Goal: Transaction & Acquisition: Book appointment/travel/reservation

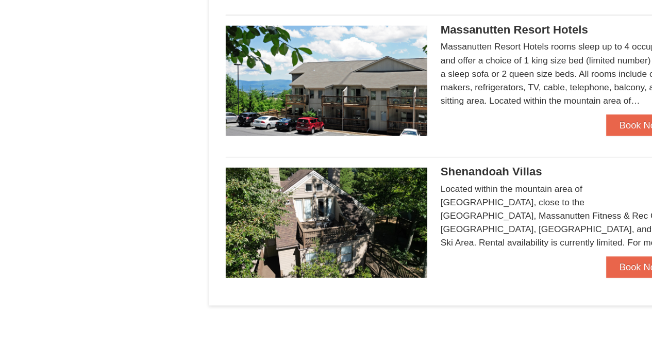
scroll to position [589, 0]
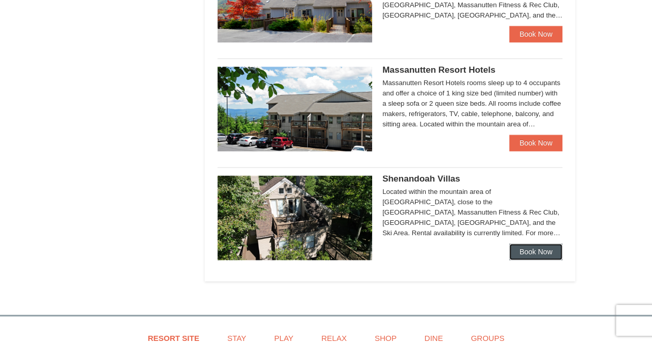
click at [542, 253] on link "Book Now" at bounding box center [536, 251] width 54 height 16
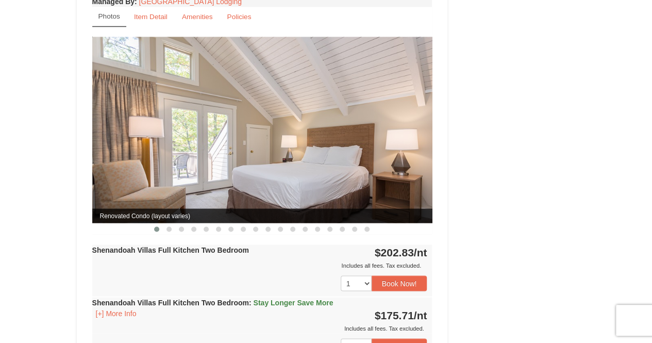
scroll to position [863, 0]
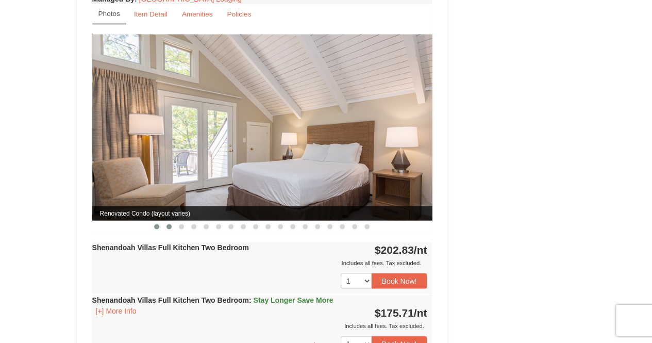
click at [171, 221] on button at bounding box center [169, 226] width 12 height 10
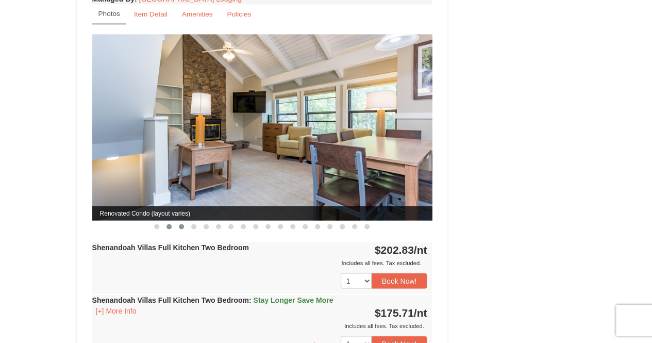
click at [179, 221] on button at bounding box center [181, 226] width 12 height 10
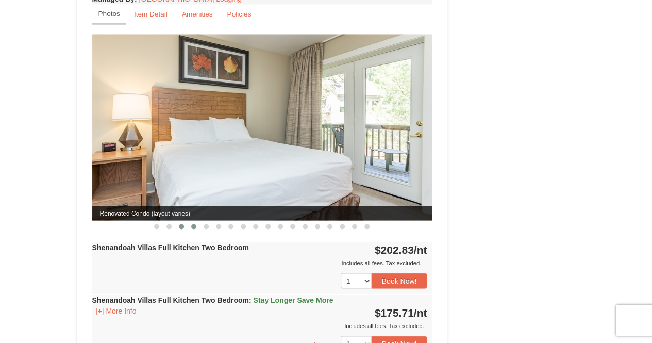
click at [194, 224] on span at bounding box center [193, 226] width 5 height 5
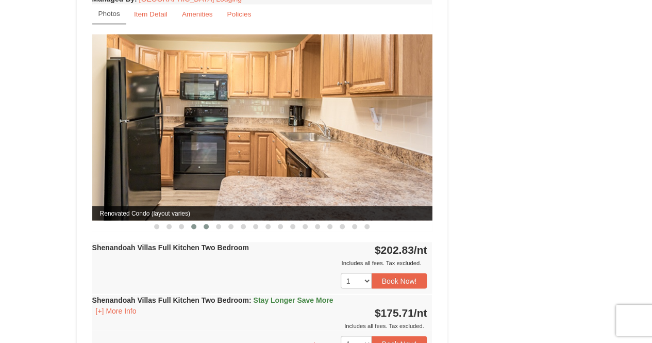
click at [207, 224] on span at bounding box center [206, 226] width 5 height 5
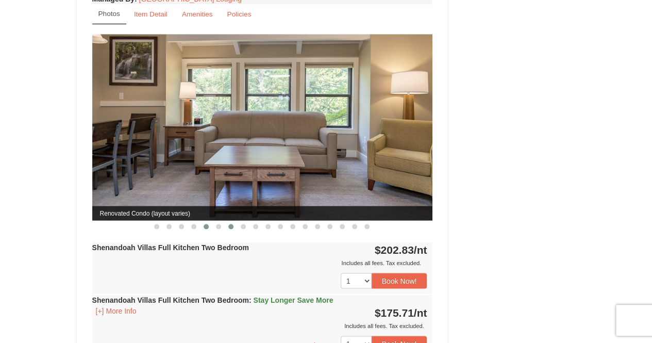
click at [227, 221] on button at bounding box center [231, 226] width 12 height 10
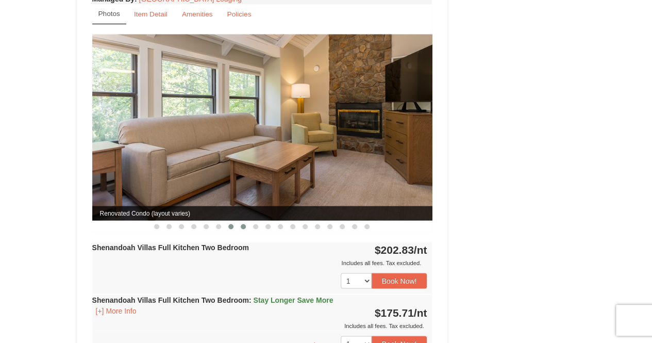
click at [243, 224] on span at bounding box center [243, 226] width 5 height 5
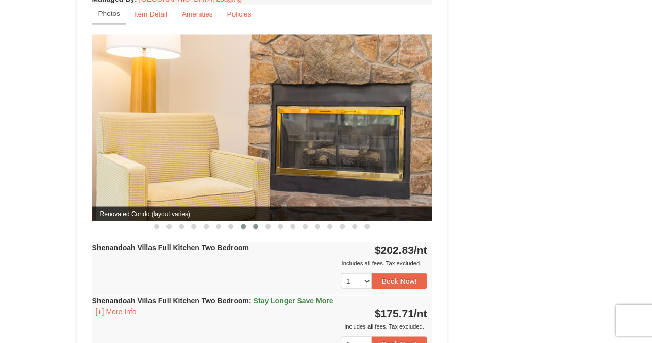
click at [258, 221] on button at bounding box center [256, 226] width 12 height 10
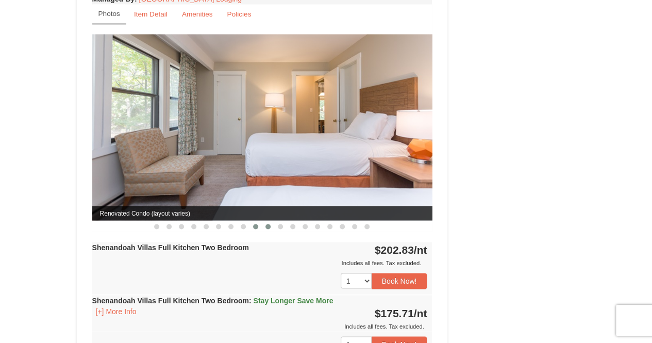
click at [264, 221] on button at bounding box center [268, 226] width 12 height 10
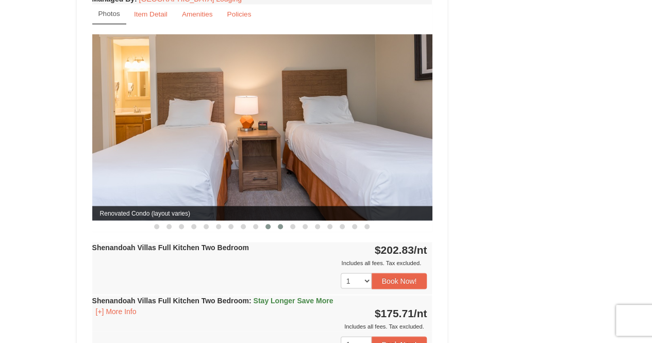
click at [279, 224] on span at bounding box center [280, 226] width 5 height 5
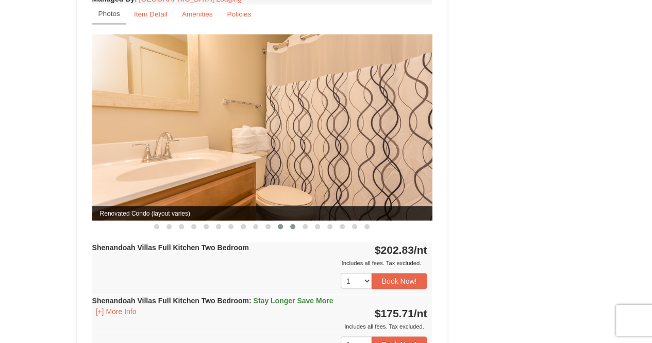
click at [294, 224] on span at bounding box center [292, 226] width 5 height 5
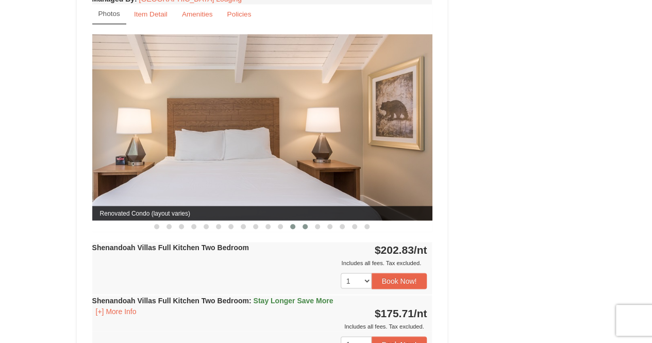
click at [306, 224] on span at bounding box center [305, 226] width 5 height 5
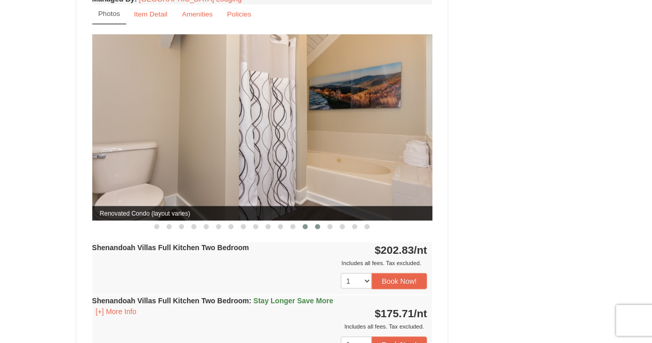
click at [319, 221] on button at bounding box center [317, 226] width 12 height 10
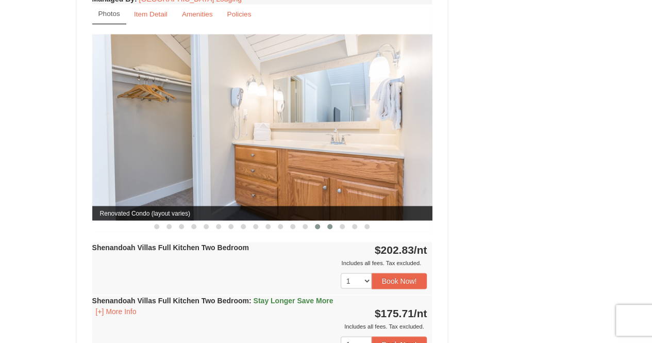
click at [333, 221] on button at bounding box center [330, 226] width 12 height 10
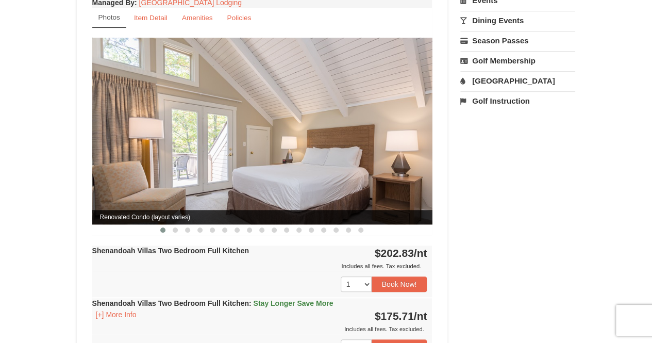
scroll to position [0, 0]
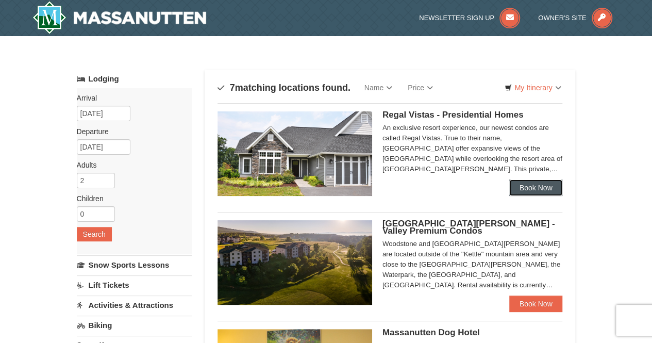
click at [536, 192] on link "Book Now" at bounding box center [536, 187] width 54 height 16
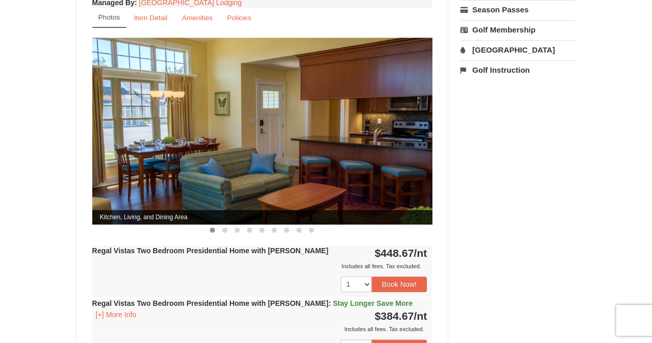
scroll to position [419, 0]
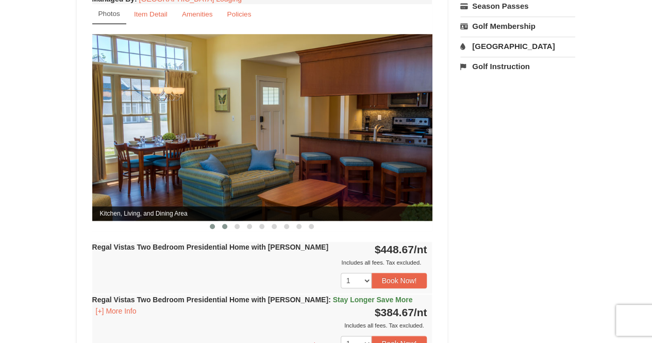
click at [225, 224] on span at bounding box center [224, 226] width 5 height 5
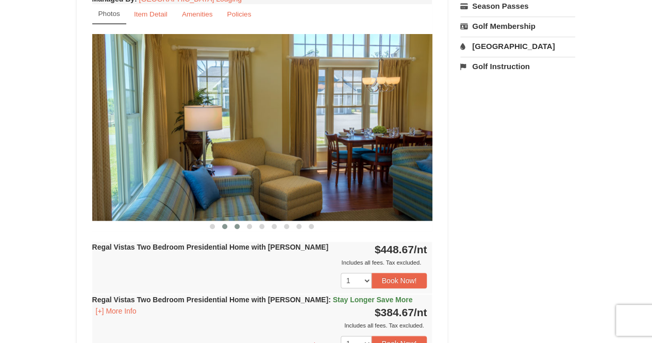
click at [236, 224] on span at bounding box center [237, 226] width 5 height 5
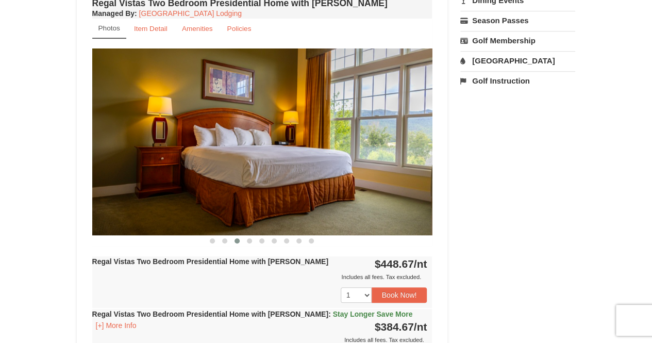
scroll to position [404, 0]
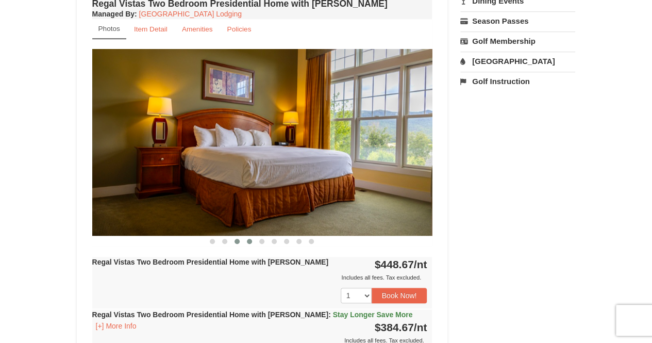
click at [254, 236] on button at bounding box center [249, 241] width 12 height 10
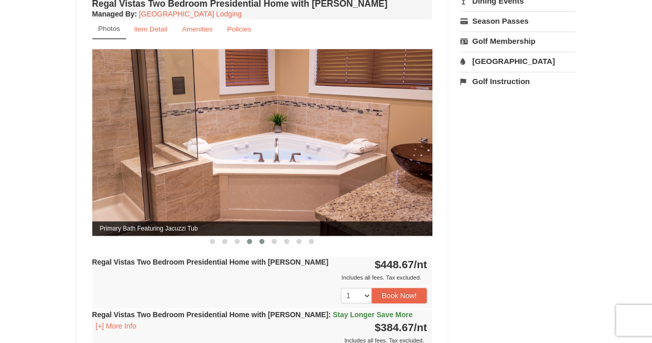
click at [258, 236] on button at bounding box center [262, 241] width 12 height 10
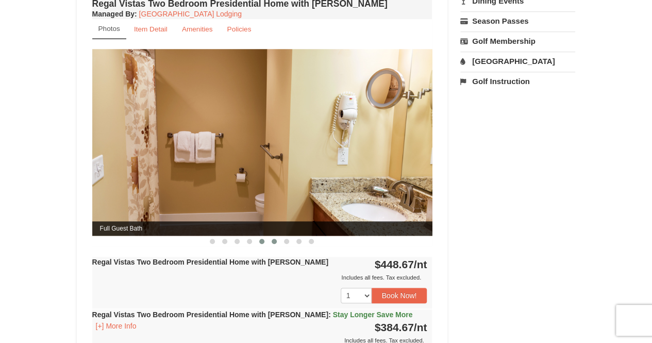
click at [277, 236] on button at bounding box center [274, 241] width 12 height 10
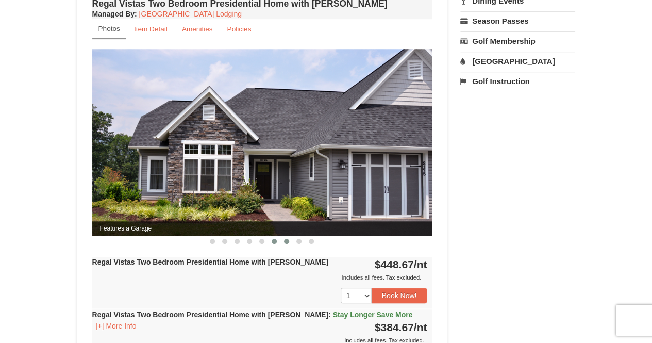
click at [289, 236] on button at bounding box center [286, 241] width 12 height 10
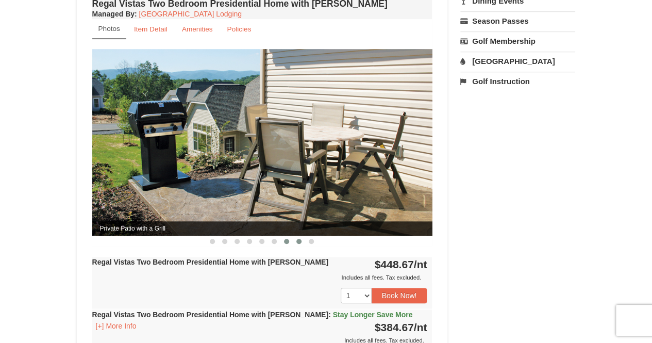
click at [302, 236] on button at bounding box center [299, 241] width 12 height 10
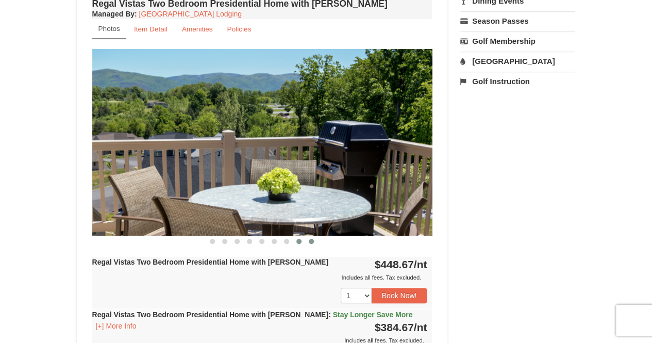
click at [312, 236] on button at bounding box center [311, 241] width 12 height 10
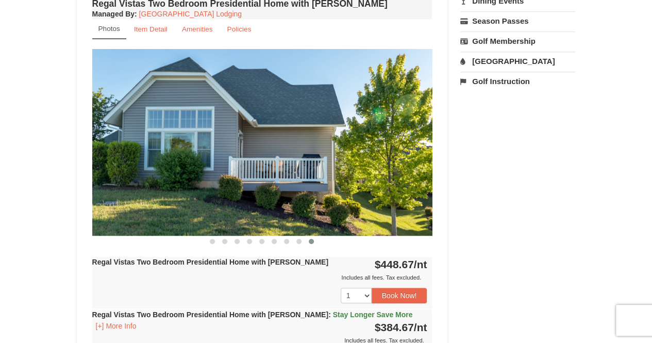
click at [211, 236] on div "Regal Vistas Two Bedroom Presidential Home with Jacuzzi Managed By : Massanutte…" at bounding box center [262, 238] width 345 height 485
click at [215, 236] on button at bounding box center [212, 241] width 12 height 10
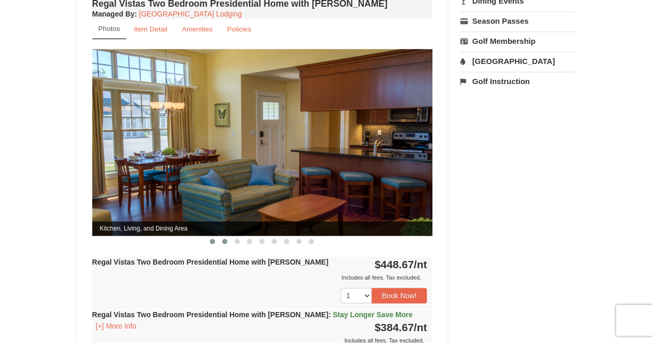
click at [222, 236] on button at bounding box center [225, 241] width 12 height 10
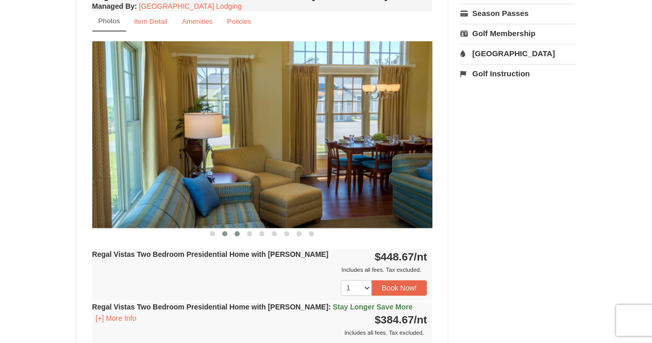
scroll to position [412, 0]
click at [235, 230] on span at bounding box center [237, 232] width 5 height 5
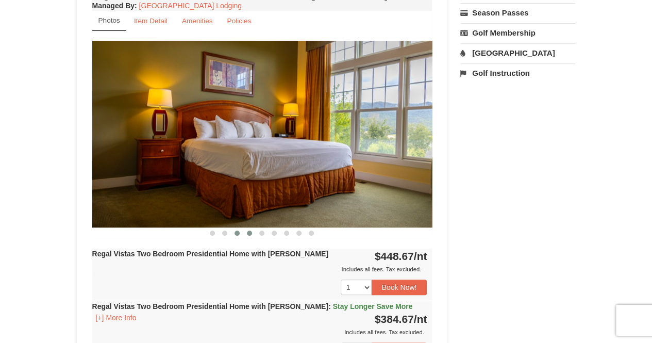
click at [254, 228] on button at bounding box center [249, 233] width 12 height 10
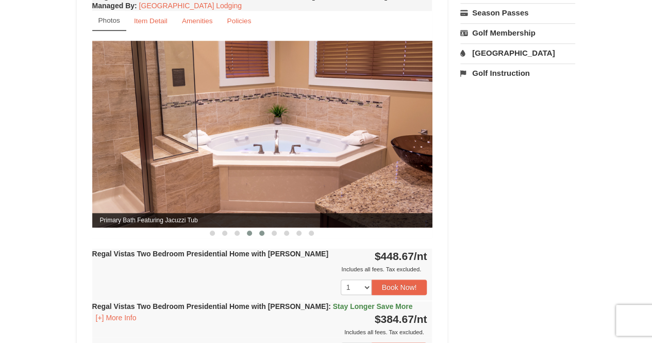
click at [261, 228] on button at bounding box center [262, 233] width 12 height 10
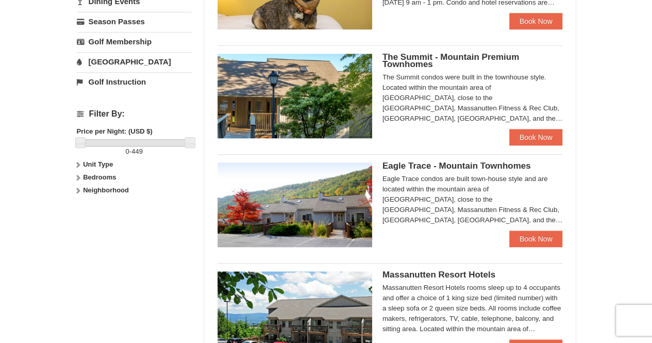
scroll to position [385, 0]
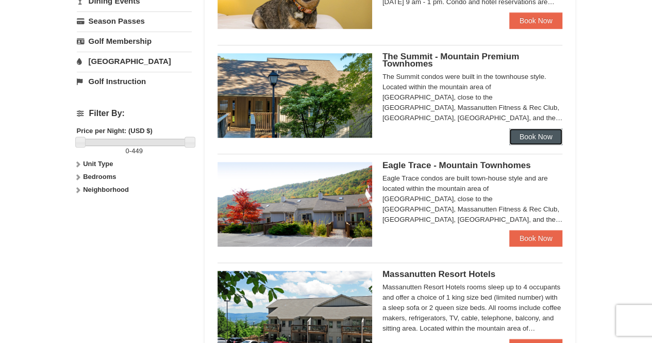
click at [528, 138] on link "Book Now" at bounding box center [536, 136] width 54 height 16
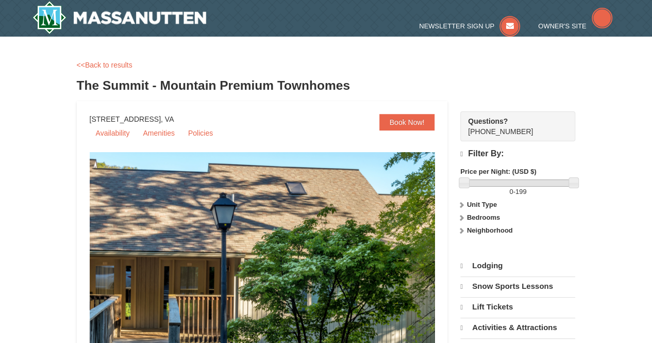
select select "9"
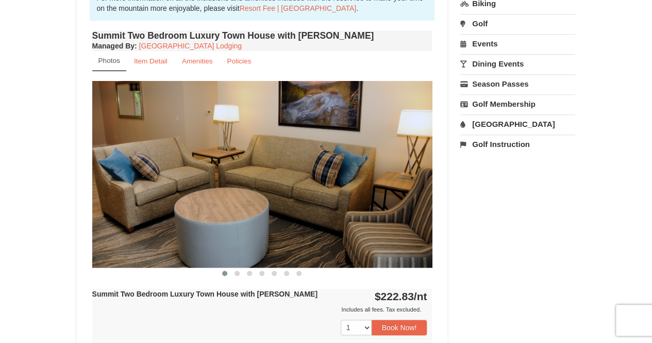
scroll to position [350, 0]
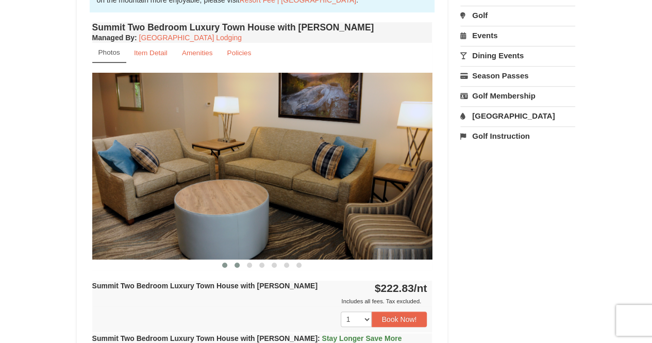
click at [235, 262] on span at bounding box center [237, 264] width 5 height 5
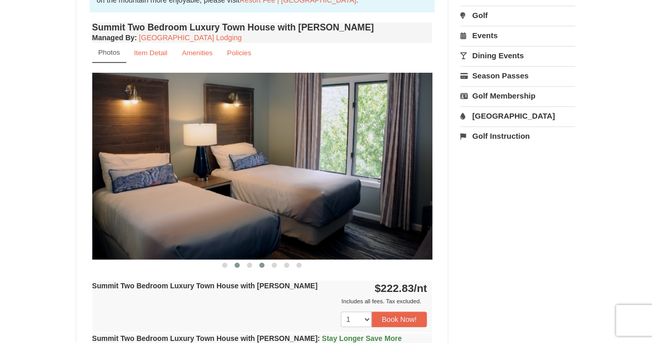
click at [261, 267] on button at bounding box center [262, 265] width 12 height 10
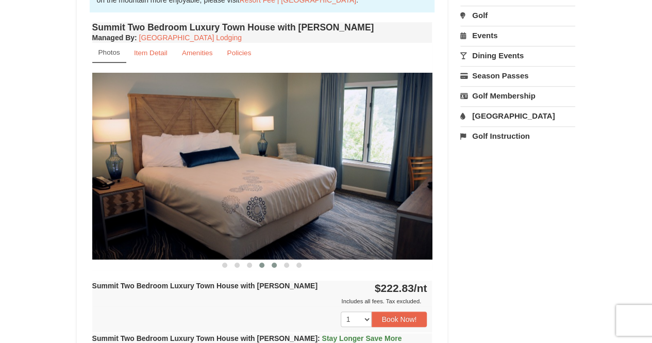
click at [278, 267] on button at bounding box center [274, 265] width 12 height 10
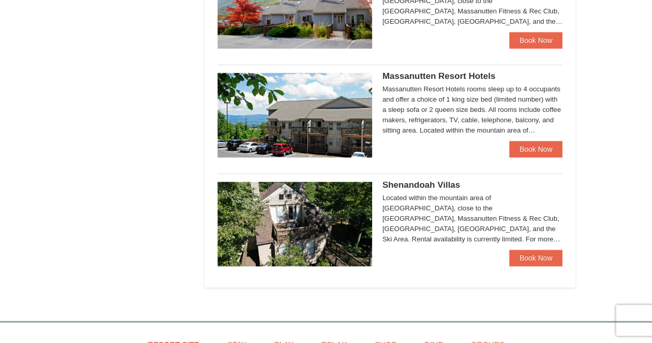
scroll to position [584, 0]
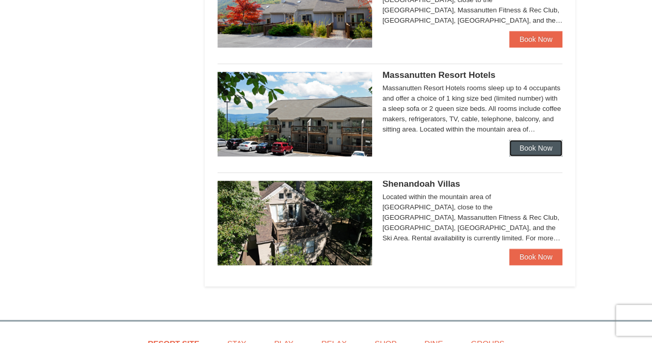
click at [530, 155] on link "Book Now" at bounding box center [536, 148] width 54 height 16
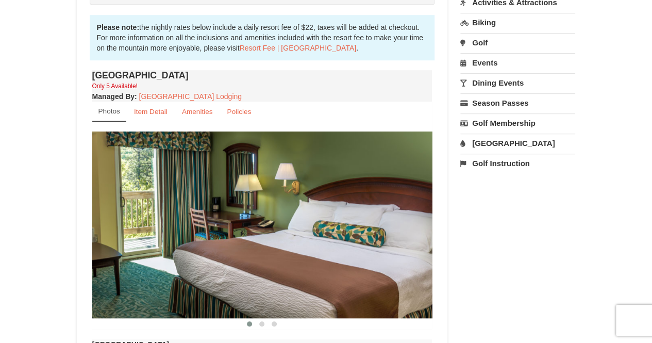
scroll to position [378, 0]
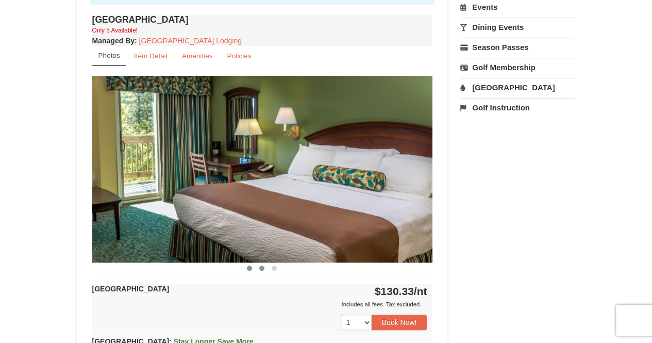
click at [262, 269] on span at bounding box center [261, 267] width 5 height 5
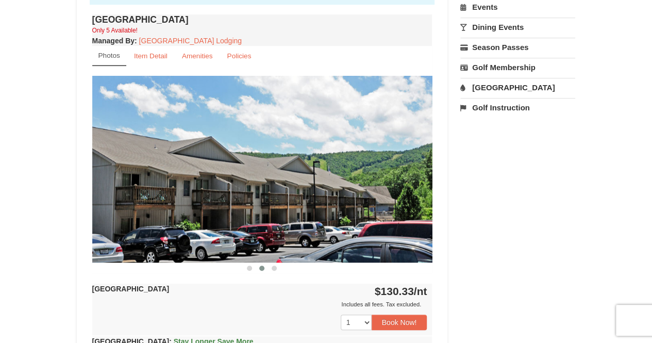
click at [280, 271] on div at bounding box center [262, 267] width 340 height 11
click at [273, 265] on span at bounding box center [274, 267] width 5 height 5
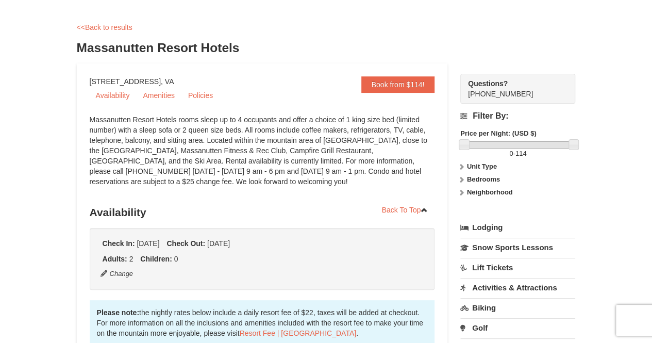
scroll to position [0, 0]
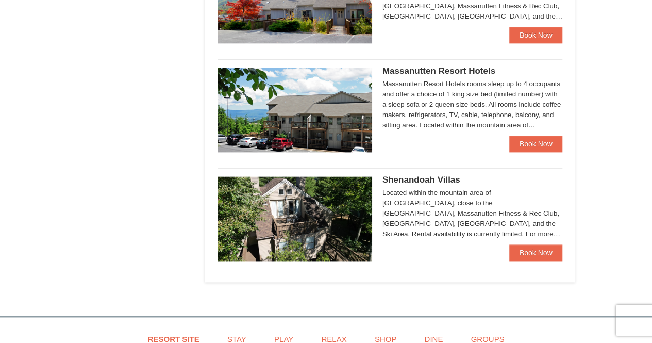
scroll to position [587, 0]
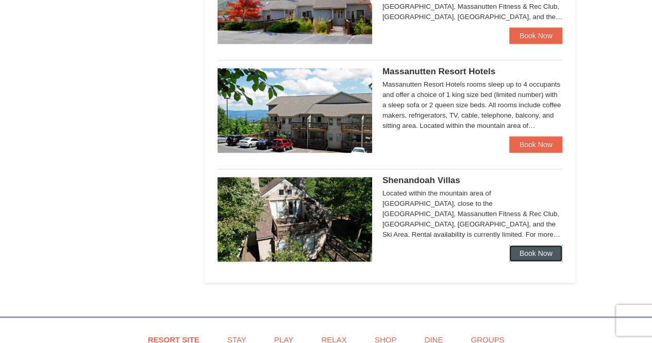
click at [543, 252] on link "Book Now" at bounding box center [536, 253] width 54 height 16
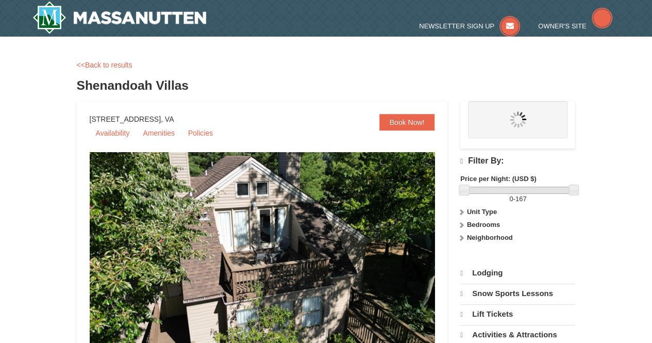
select select "9"
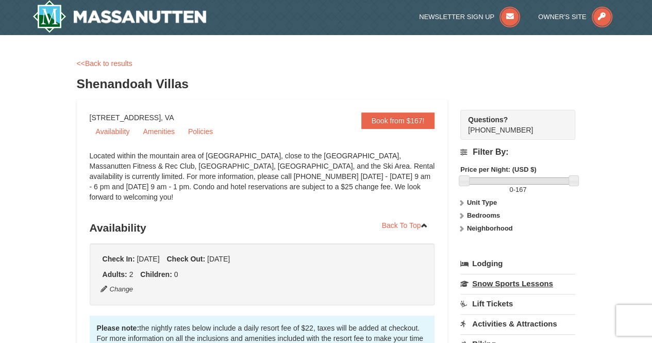
scroll to position [4, 0]
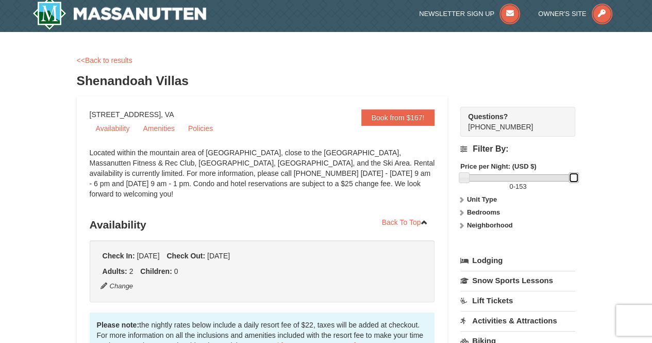
drag, startPoint x: 576, startPoint y: 178, endPoint x: 634, endPoint y: 174, distance: 58.4
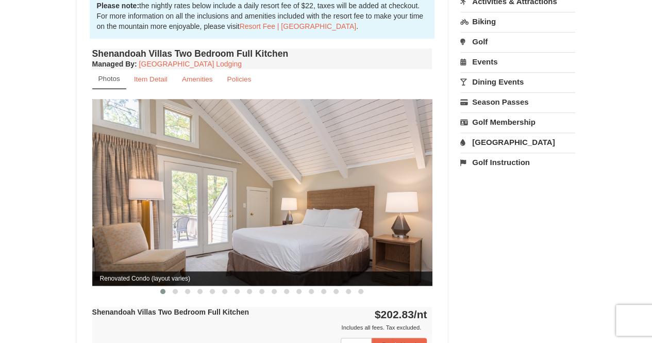
scroll to position [0, 0]
